Goal: Task Accomplishment & Management: Use online tool/utility

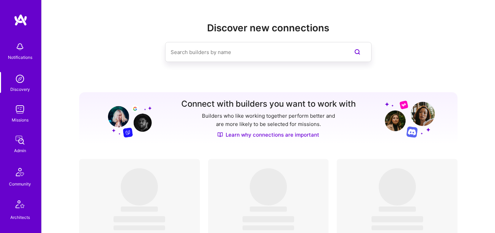
click at [18, 119] on div "Missions" at bounding box center [20, 119] width 17 height 7
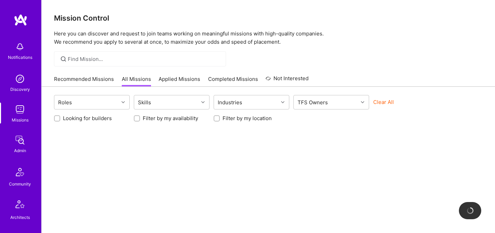
click at [384, 103] on button "Clear All" at bounding box center [383, 101] width 21 height 7
click at [145, 62] on input at bounding box center [144, 58] width 153 height 7
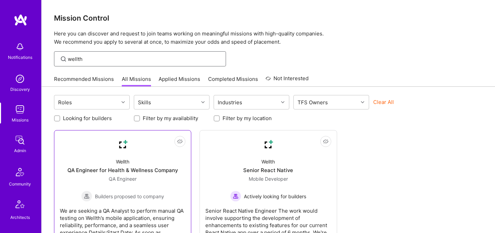
type input "wellth"
click at [134, 163] on div "Wellth QA Engineer for Health & Wellness Company QA Engineer Builders proposed …" at bounding box center [123, 176] width 126 height 49
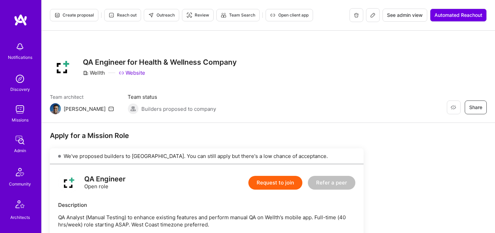
click at [372, 18] on button at bounding box center [373, 15] width 14 height 14
